Goal: Transaction & Acquisition: Download file/media

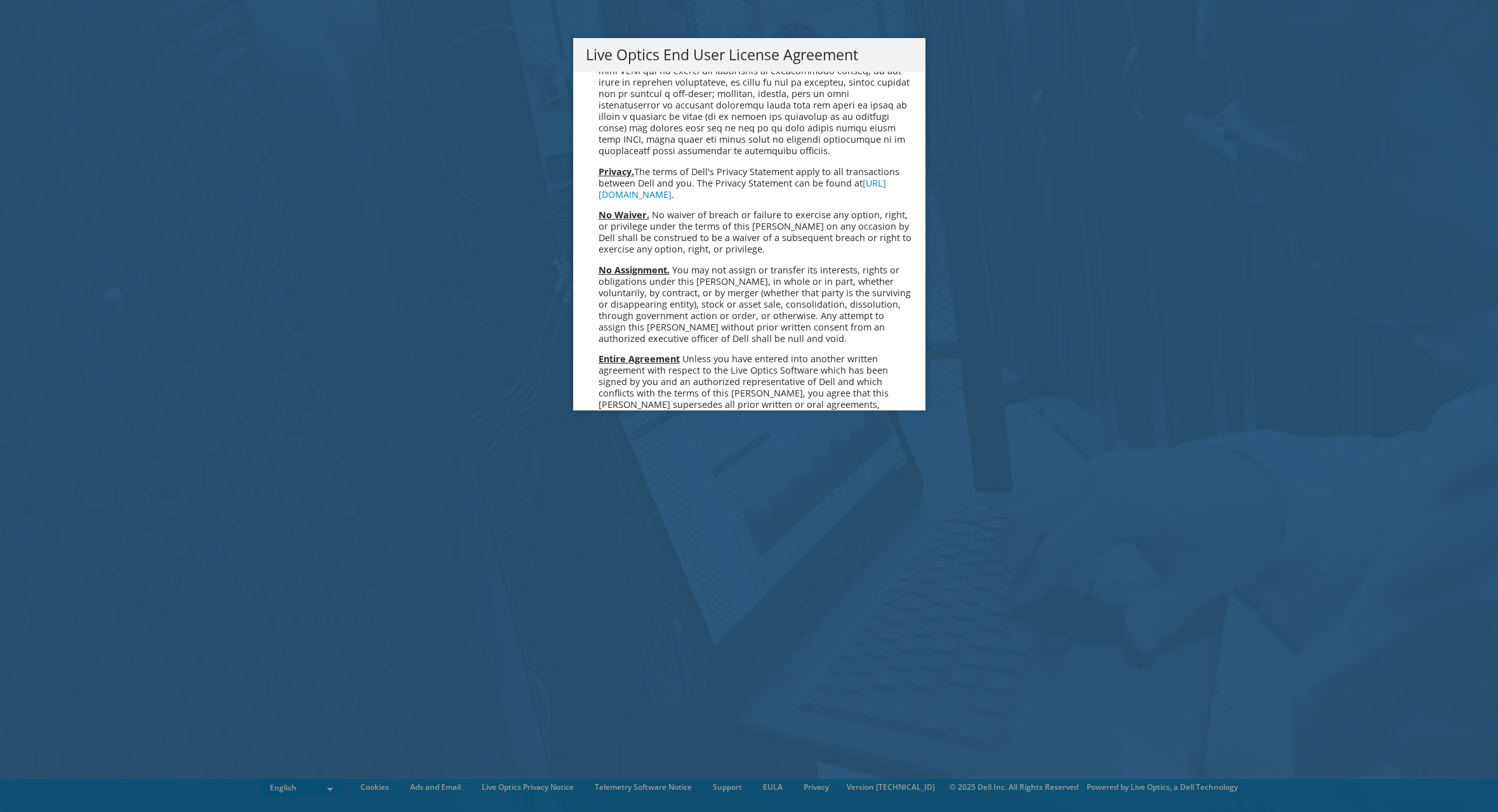
scroll to position [4799, 0]
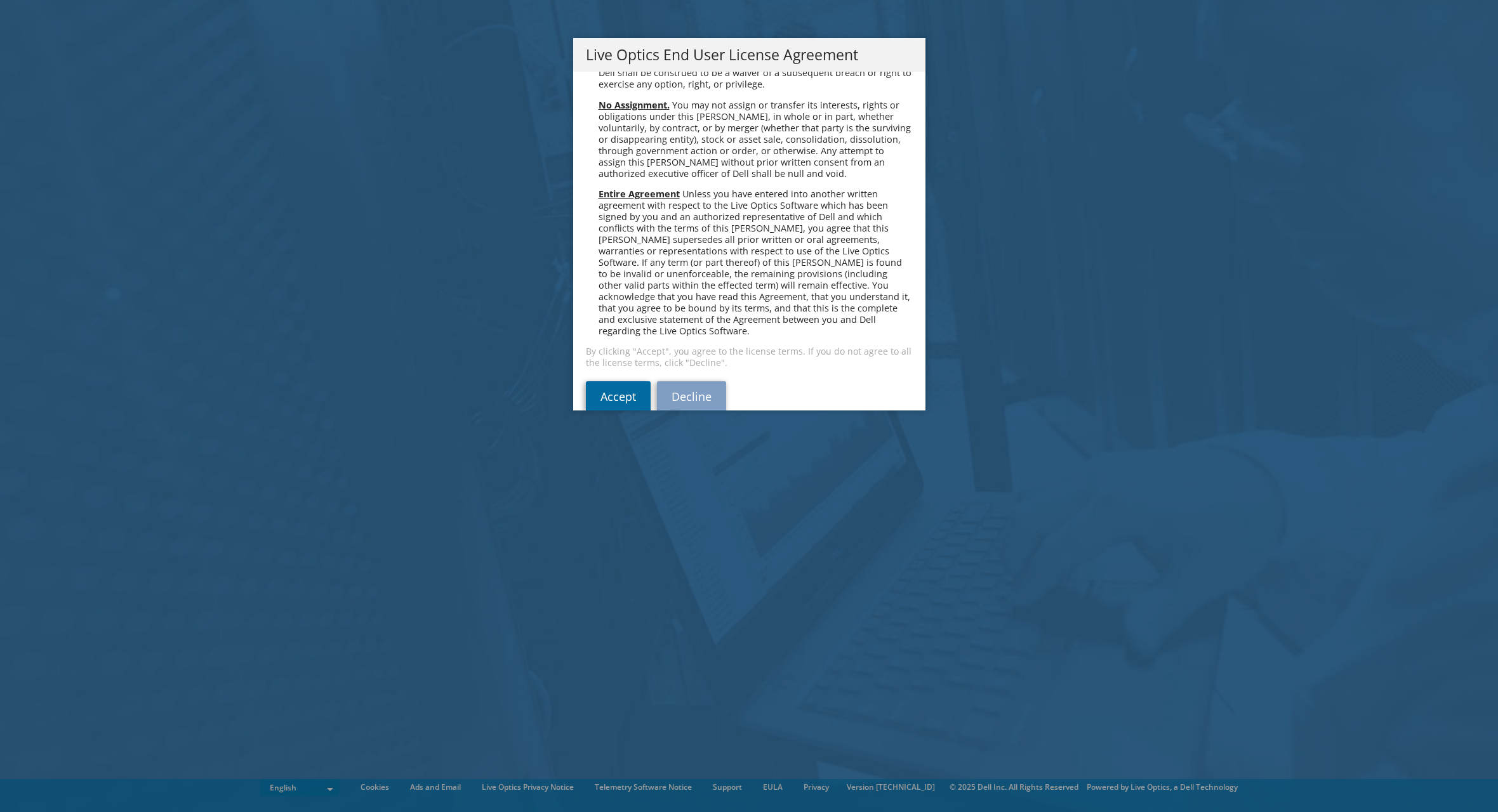
click at [598, 386] on link "Accept" at bounding box center [619, 396] width 65 height 30
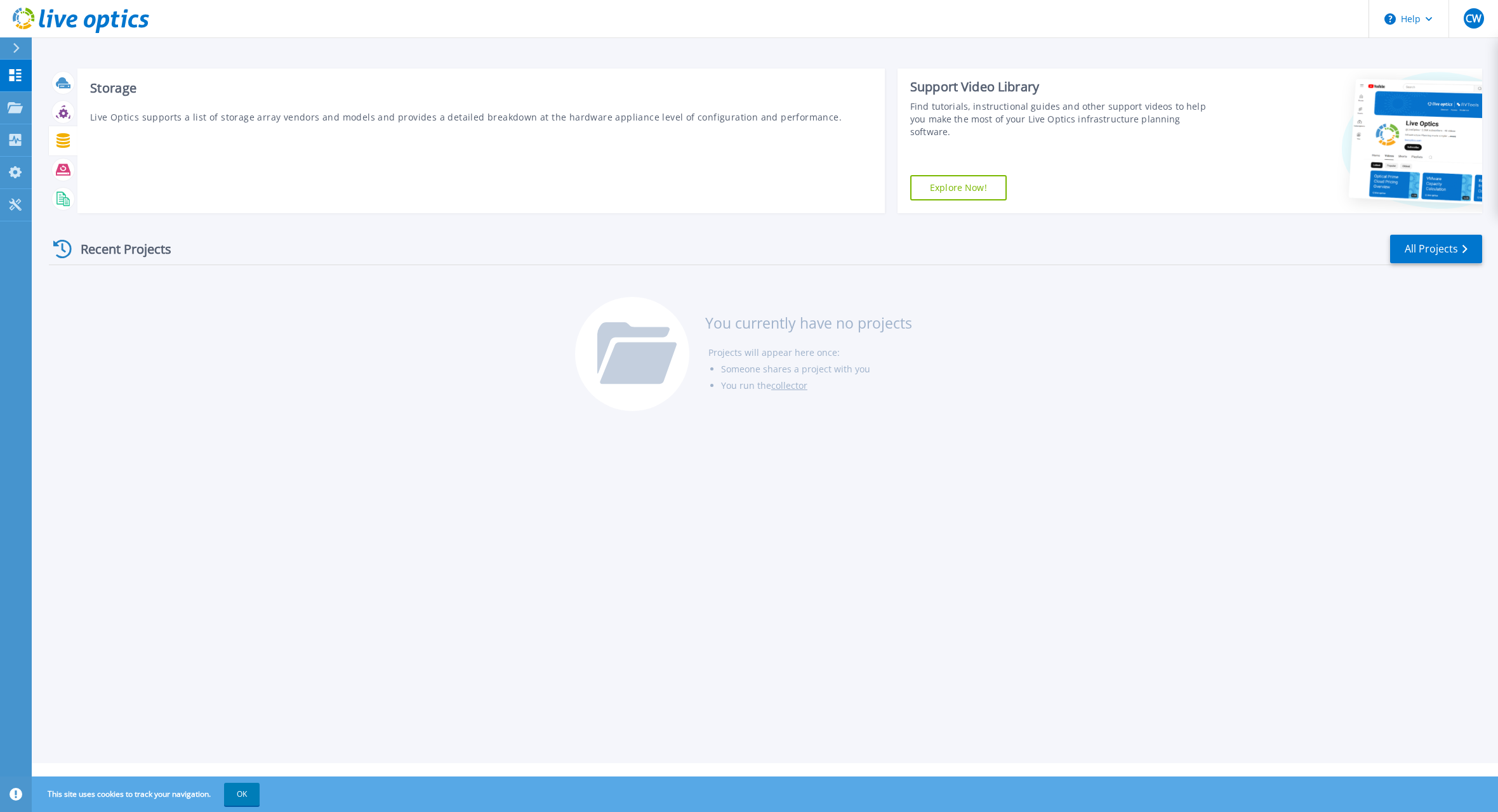
click at [61, 147] on icon at bounding box center [64, 140] width 14 height 14
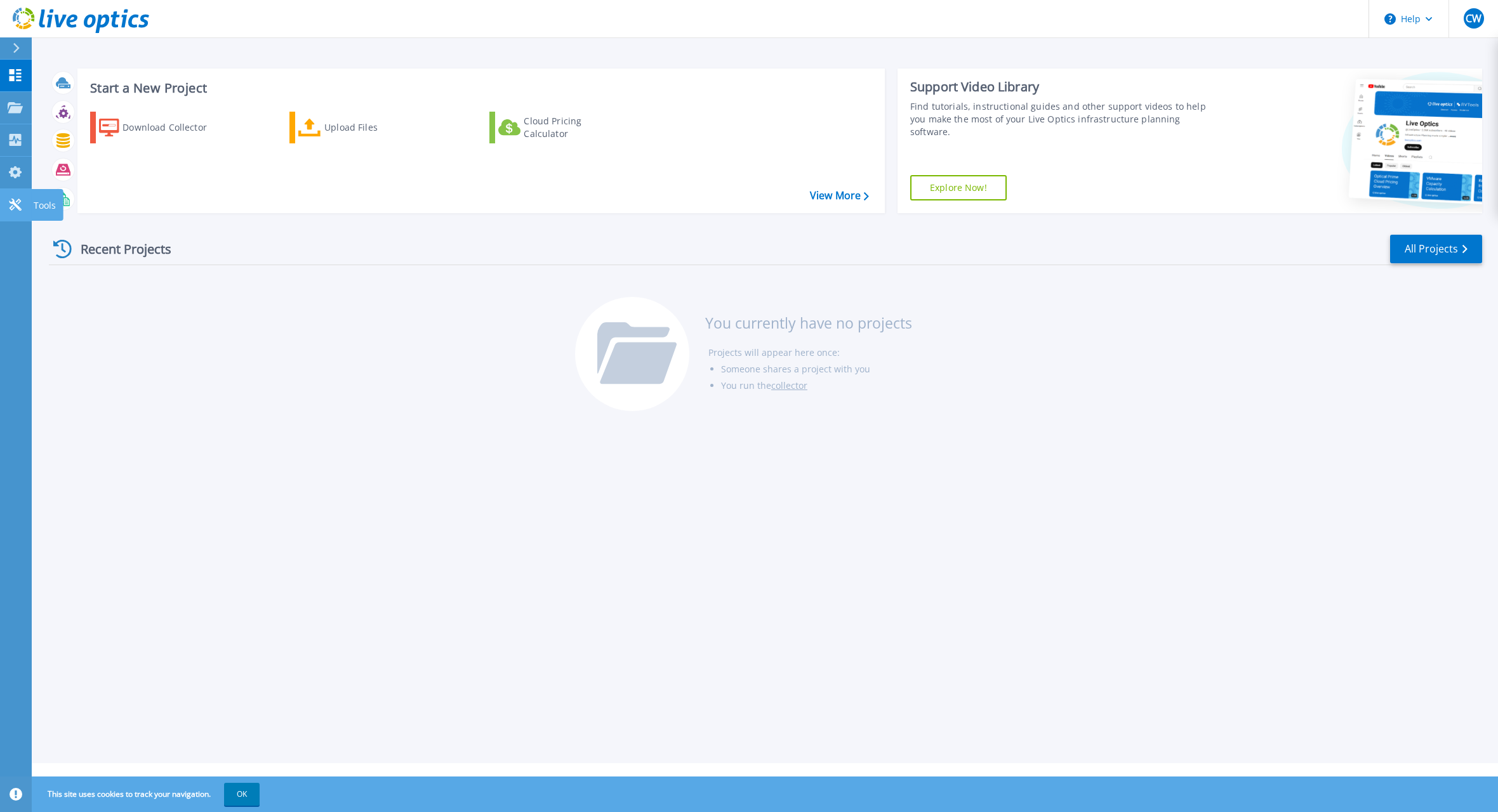
click at [11, 203] on icon at bounding box center [15, 205] width 12 height 12
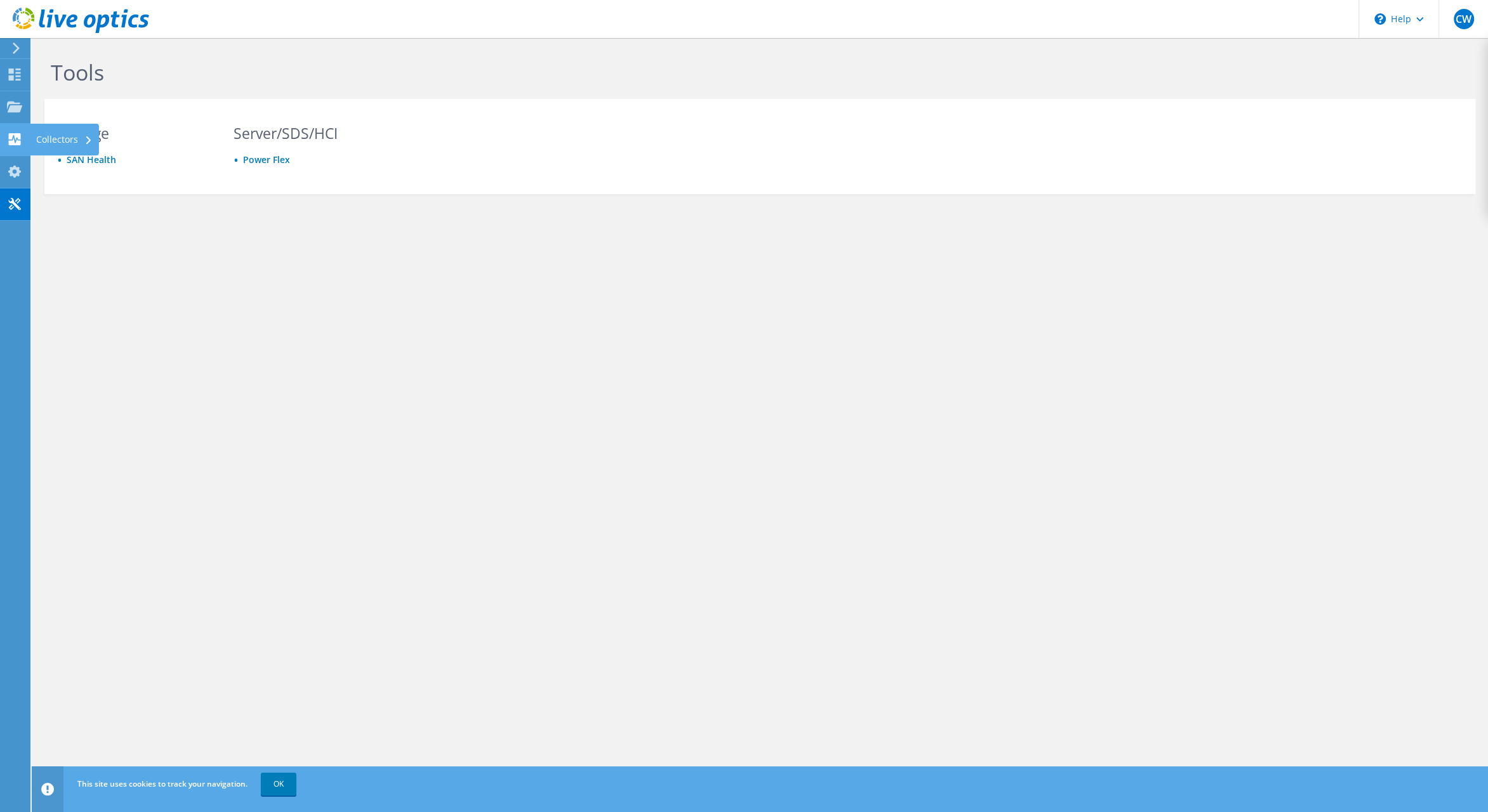
click at [15, 147] on div at bounding box center [14, 141] width 15 height 14
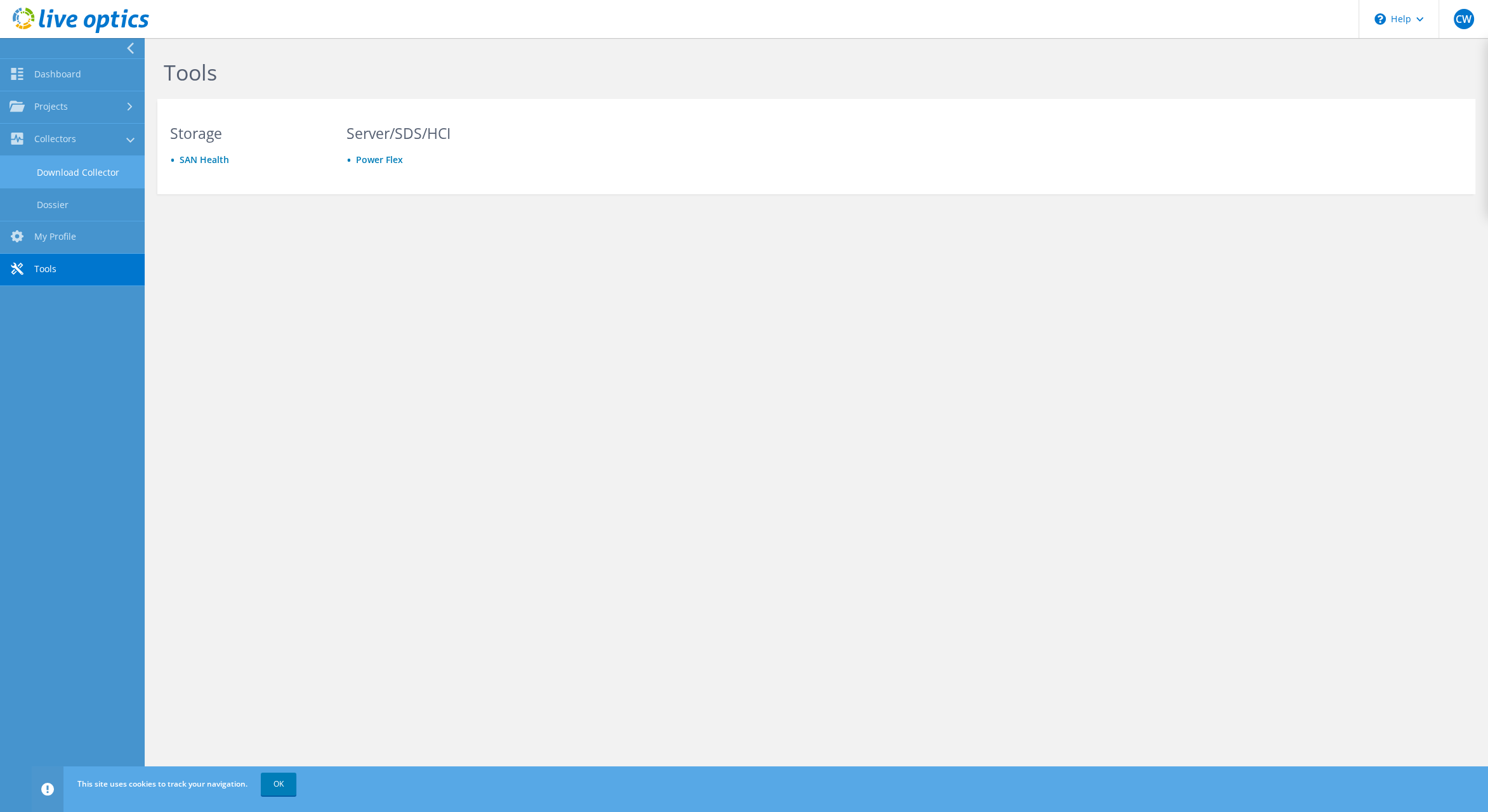
click at [51, 167] on link "Download Collector" at bounding box center [72, 172] width 144 height 33
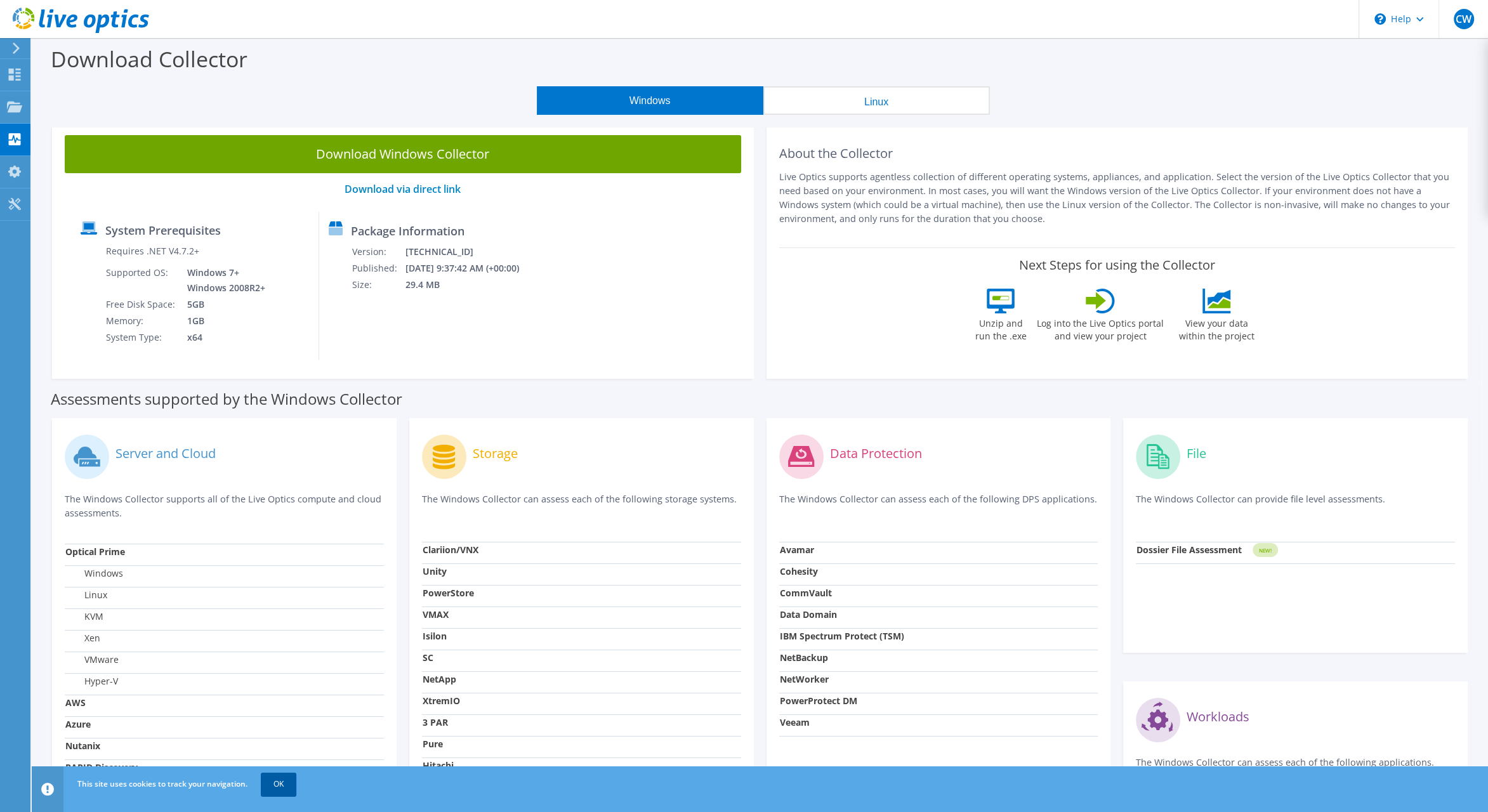
click at [277, 786] on link "OK" at bounding box center [278, 784] width 36 height 23
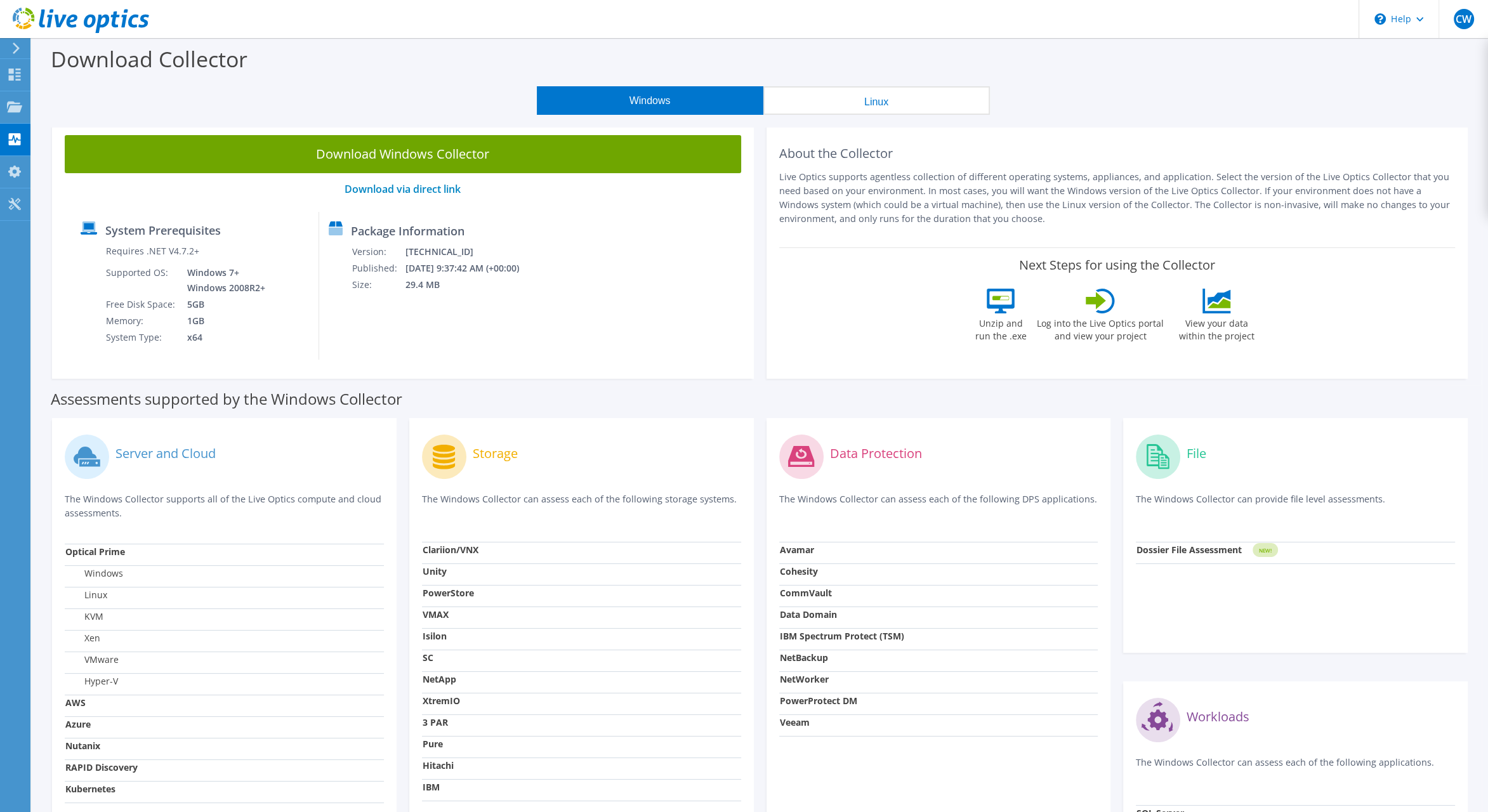
drag, startPoint x: 798, startPoint y: 164, endPoint x: 1220, endPoint y: 235, distance: 427.9
click at [1220, 235] on div "About the Collector Live Optics supports agentless collection of different oper…" at bounding box center [1118, 185] width 677 height 100
click at [920, 210] on p "Live Optics supports agentless collection of different operating systems, appli…" at bounding box center [1118, 198] width 677 height 56
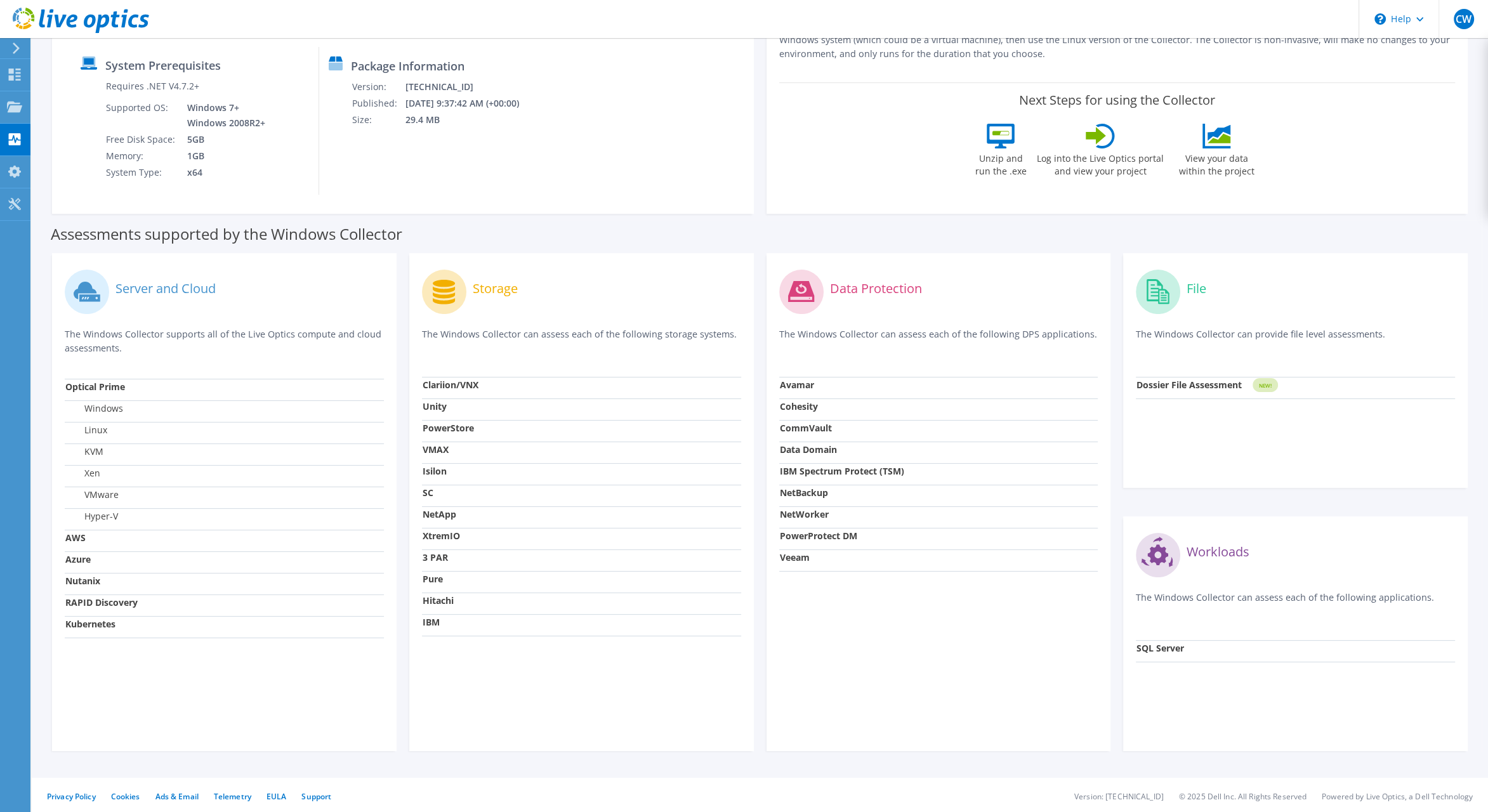
scroll to position [169, 0]
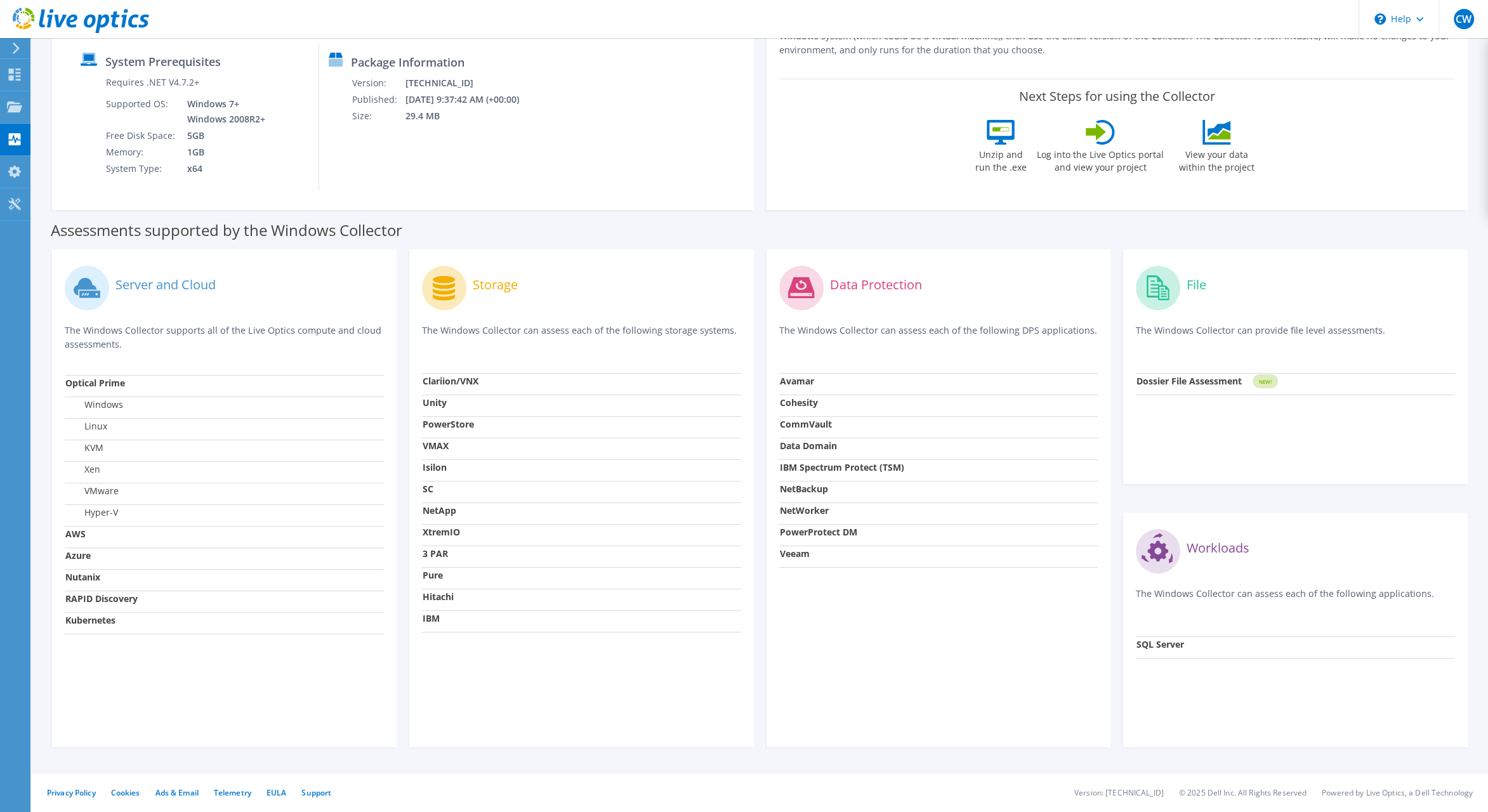
click at [482, 283] on label "Storage" at bounding box center [495, 284] width 45 height 13
click at [447, 289] on icon at bounding box center [443, 288] width 22 height 25
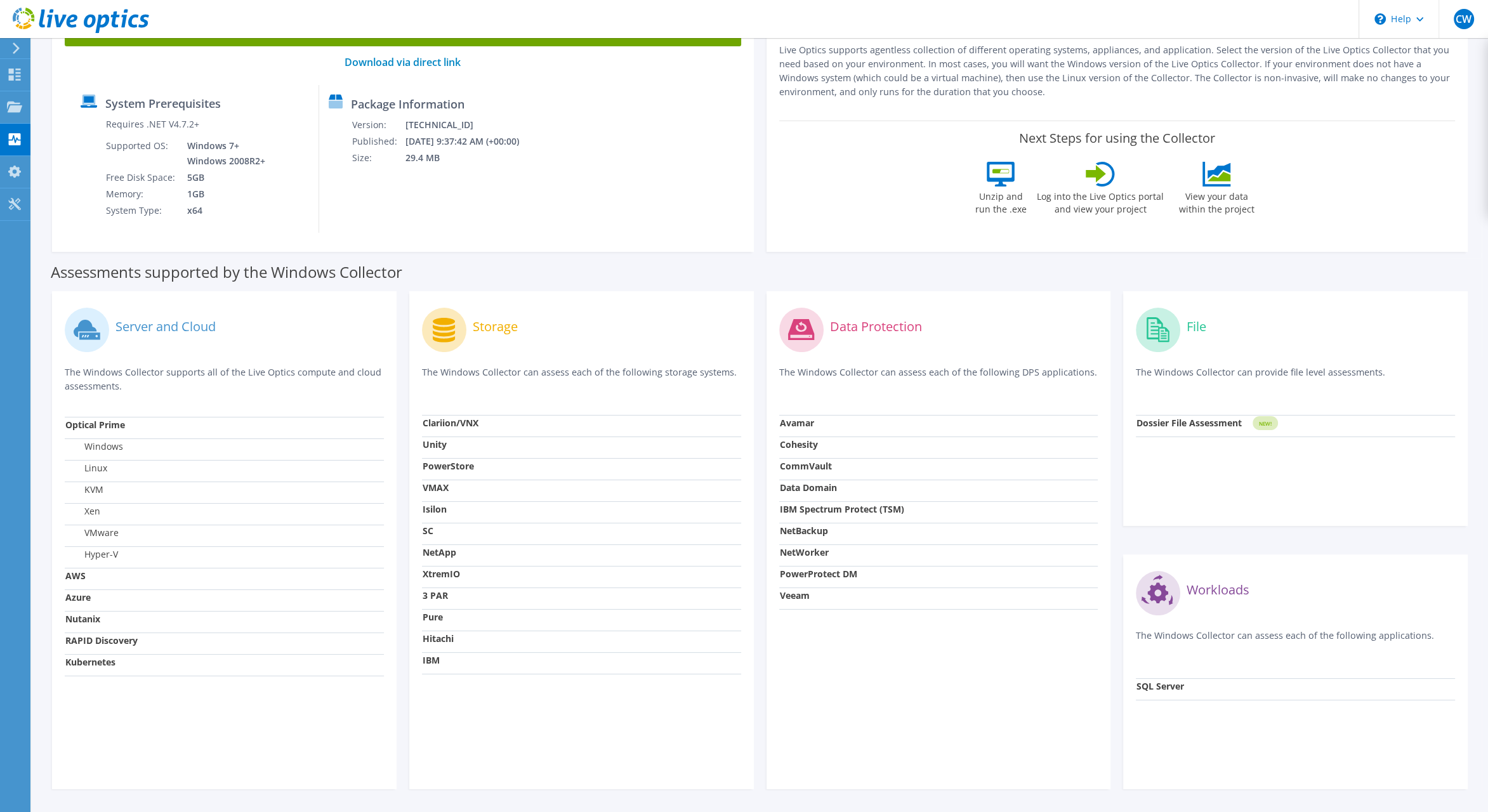
scroll to position [0, 0]
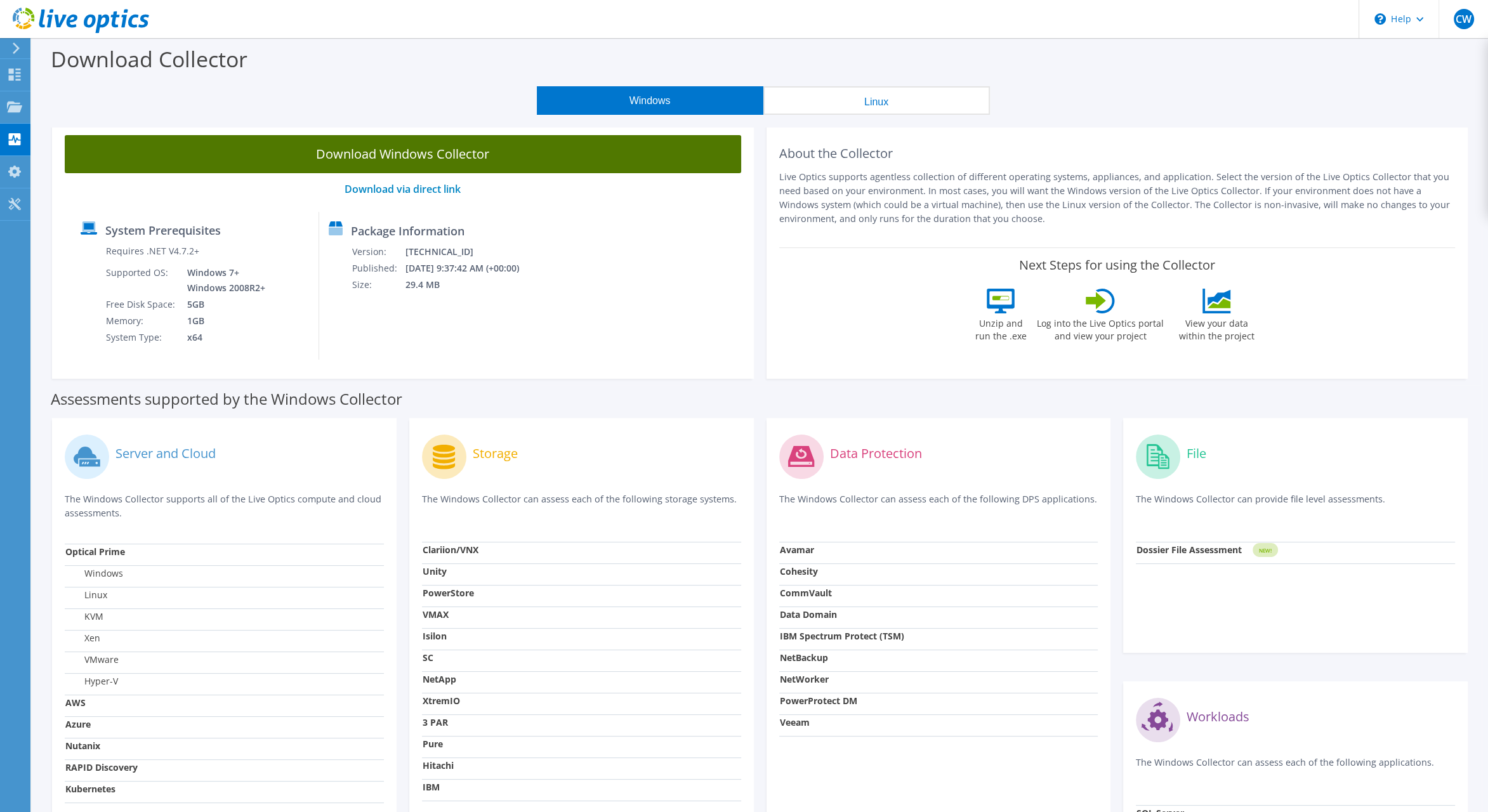
click at [557, 152] on link "Download Windows Collector" at bounding box center [403, 154] width 677 height 38
